Goal: Obtain resource: Obtain resource

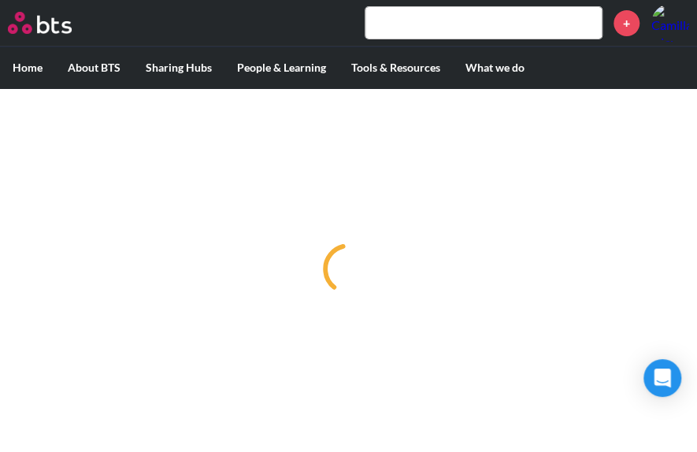
click at [455, 34] on input "text" at bounding box center [483, 23] width 236 height 32
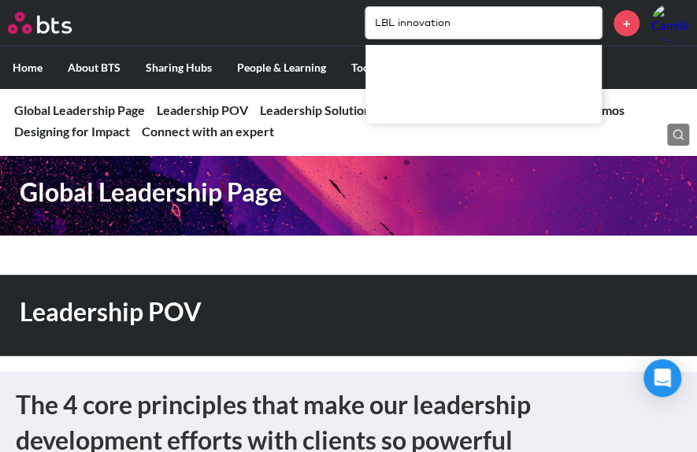
type input "LBL innovation"
click at [301, 24] on div "LBL innovation +" at bounding box center [395, 23] width 588 height 38
drag, startPoint x: 538, startPoint y: 20, endPoint x: 287, endPoint y: 35, distance: 251.7
click at [287, 35] on div "LBL innovation +" at bounding box center [395, 23] width 588 height 38
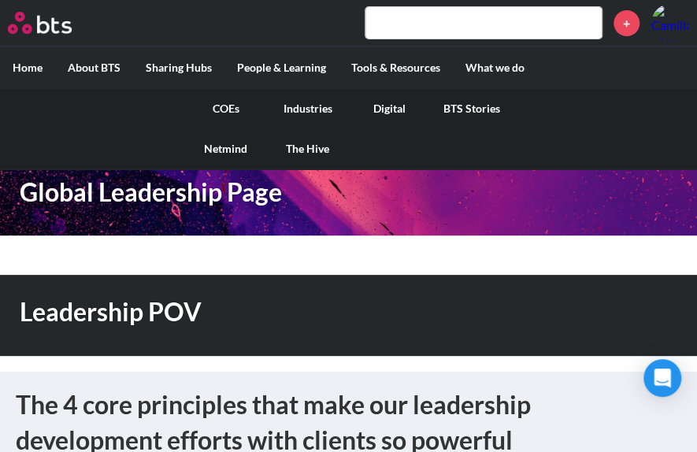
click at [230, 102] on link "COEs" at bounding box center [226, 108] width 82 height 41
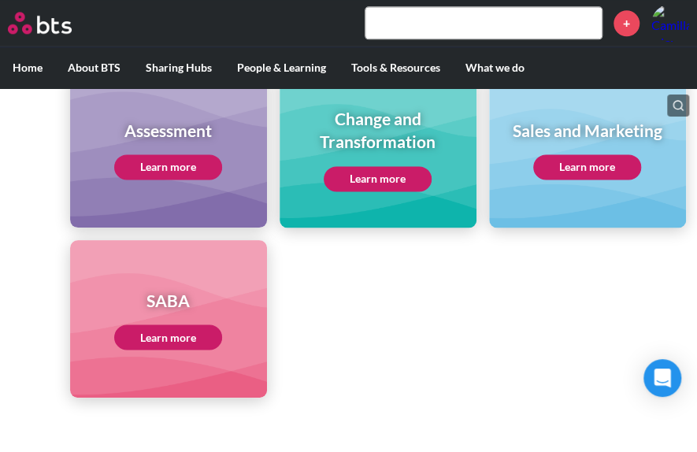
scroll to position [992, 0]
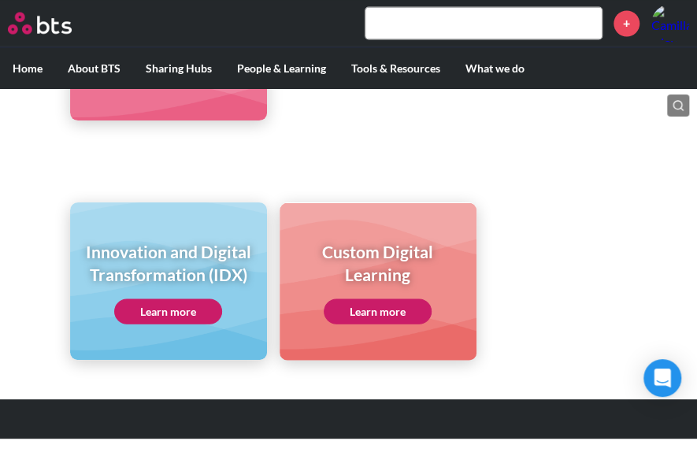
click at [165, 313] on link "Learn more" at bounding box center [168, 310] width 108 height 25
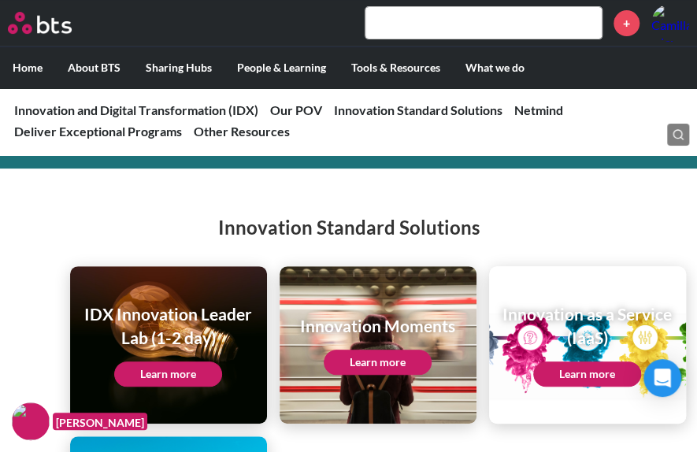
scroll to position [2386, 0]
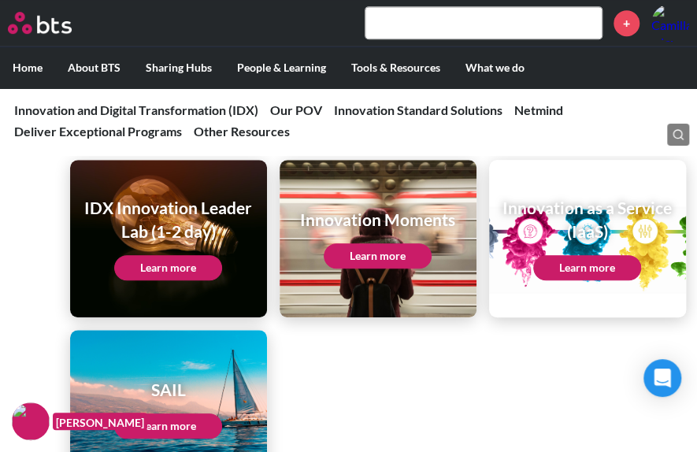
click at [398, 247] on link "Learn more" at bounding box center [378, 255] width 108 height 25
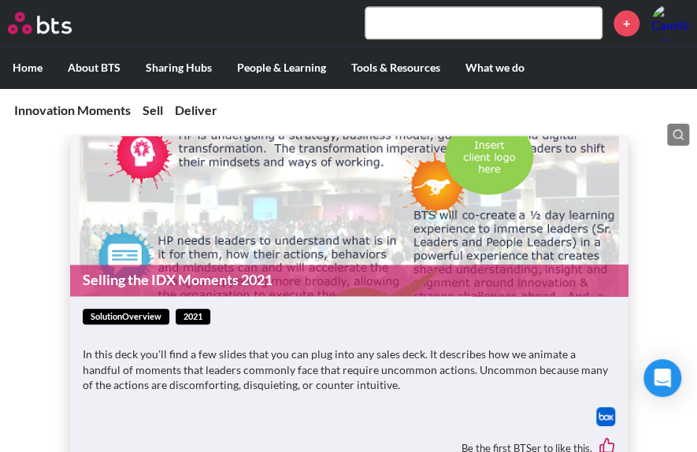
scroll to position [751, 0]
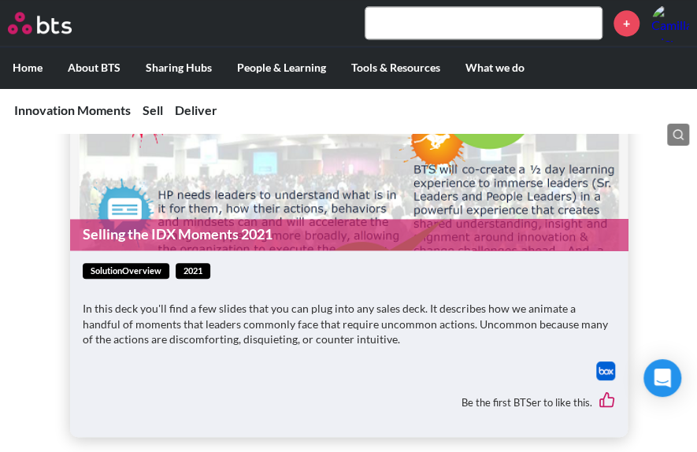
click at [340, 332] on p "In this deck you'll find a few slides that you can plug into any sales deck. It…" at bounding box center [349, 323] width 532 height 46
click at [154, 267] on span "solutionOverview" at bounding box center [126, 271] width 87 height 17
click at [202, 193] on figure "Selling the IDX Moments 2021" at bounding box center [349, 171] width 558 height 160
click at [236, 221] on link "Selling the IDX Moments 2021" at bounding box center [349, 234] width 558 height 31
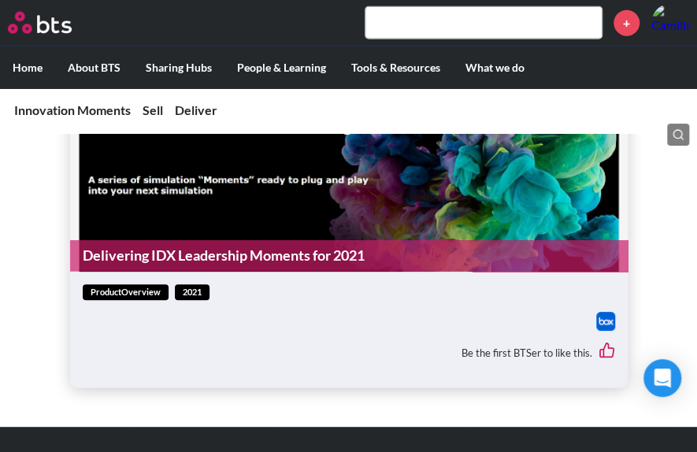
scroll to position [1308, 0]
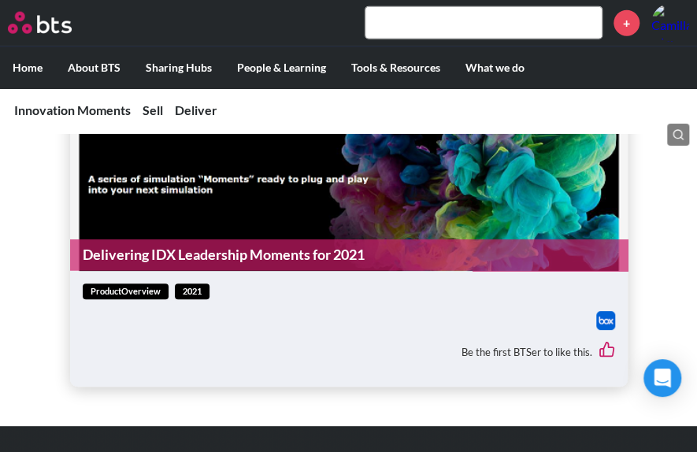
click at [188, 251] on link "Delivering IDX Leadership Moments for 2021" at bounding box center [349, 254] width 558 height 31
